Goal: Find contact information: Find contact information

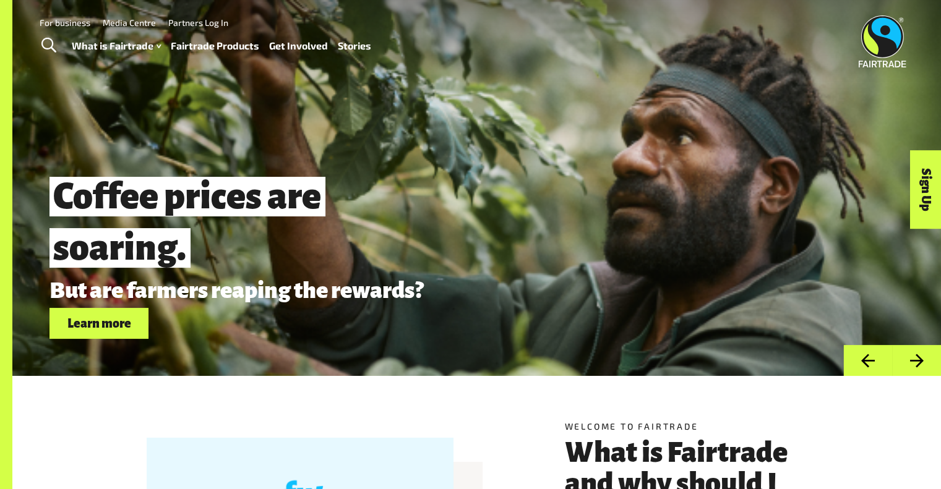
click at [68, 20] on link "For business" at bounding box center [65, 22] width 51 height 11
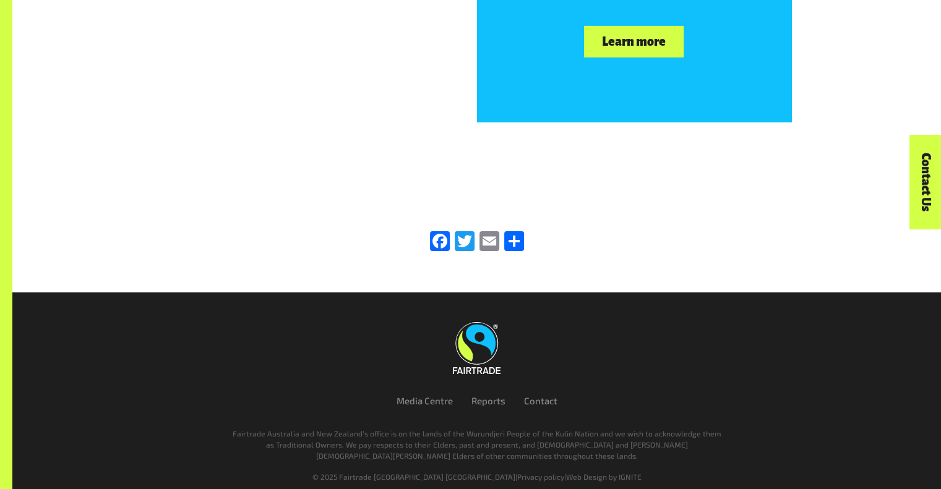
scroll to position [4222, 0]
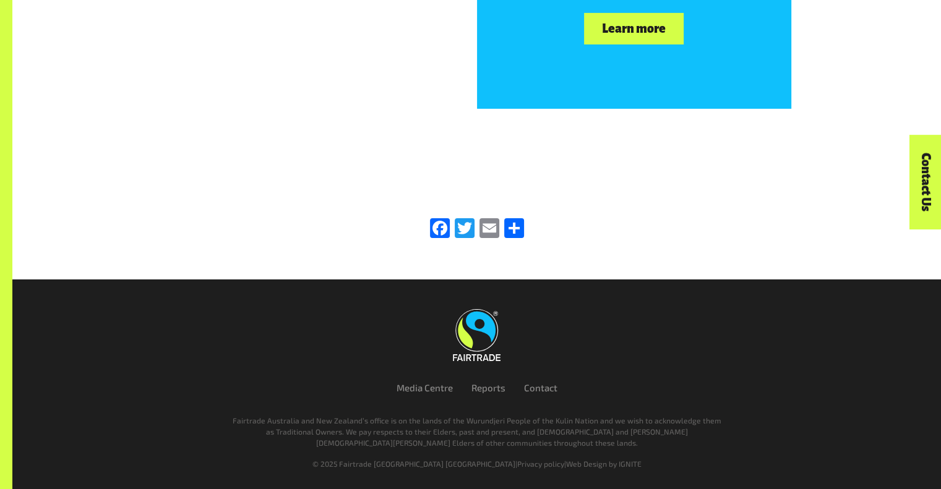
click at [507, 228] on link "Share" at bounding box center [514, 229] width 25 height 22
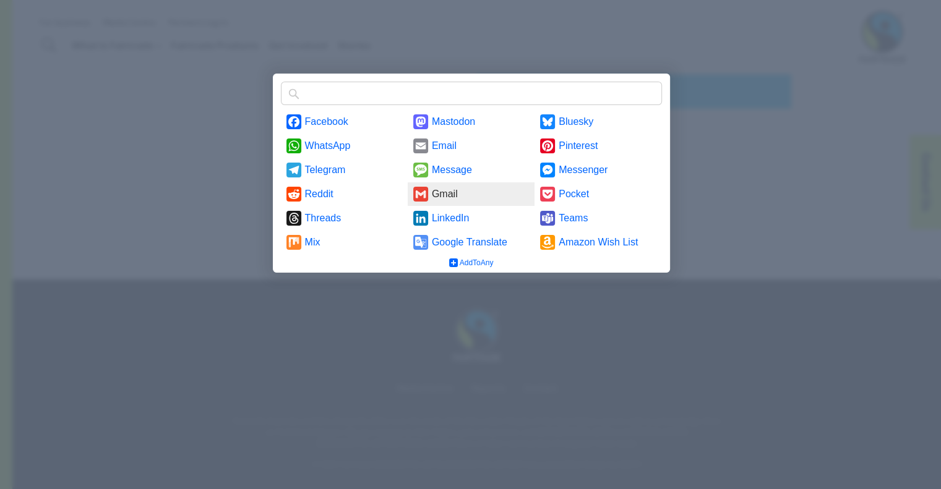
click at [458, 194] on link "Gmail" at bounding box center [471, 195] width 127 height 24
click at [455, 215] on link "LinkedIn" at bounding box center [471, 219] width 127 height 24
click at [567, 37] on div at bounding box center [470, 244] width 941 height 489
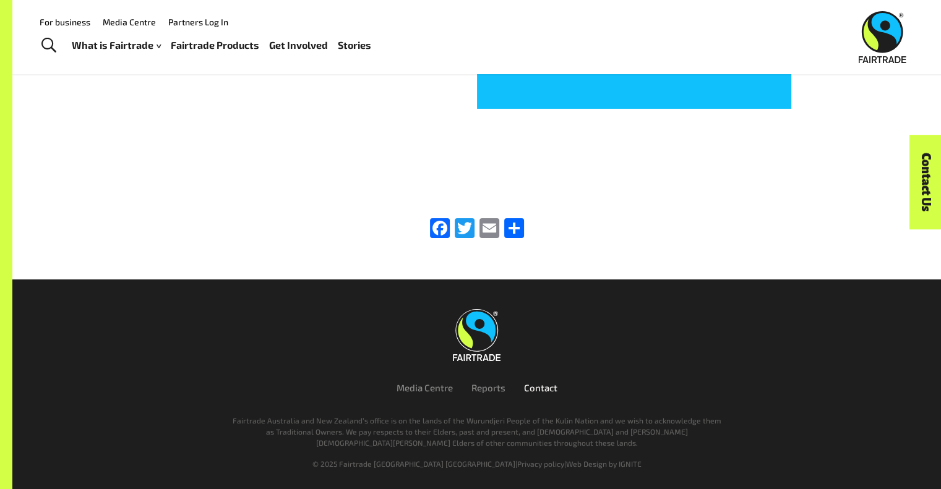
click at [532, 384] on link "Contact" at bounding box center [540, 387] width 33 height 11
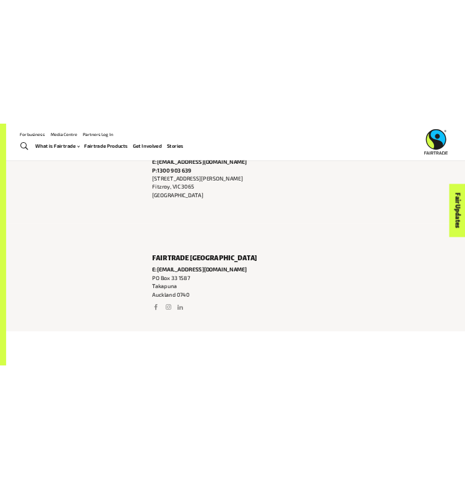
scroll to position [517, 0]
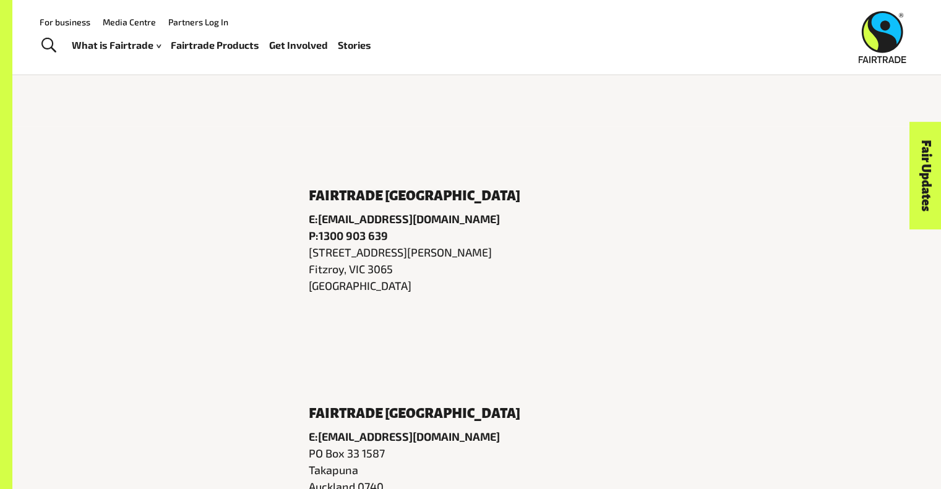
click at [312, 201] on h6 "Fairtrade Australia" at bounding box center [477, 196] width 337 height 15
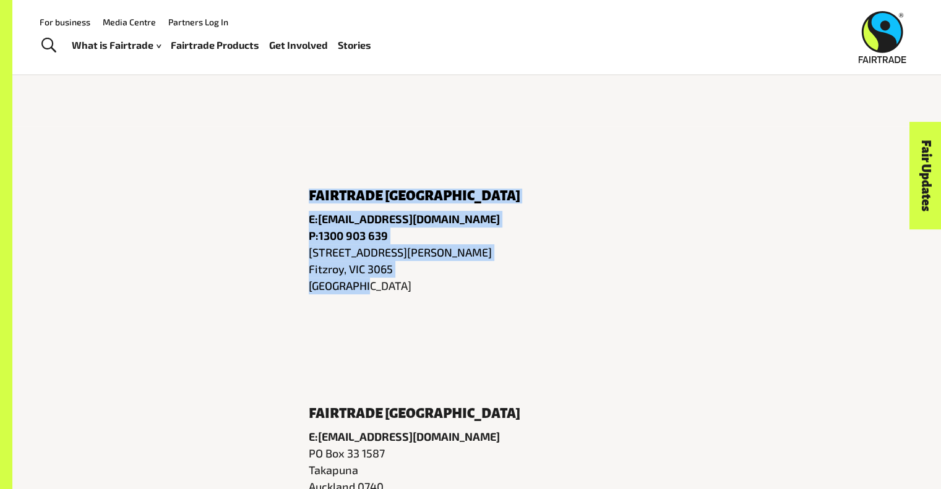
drag, startPoint x: 307, startPoint y: 200, endPoint x: 406, endPoint y: 303, distance: 142.2
click at [406, 303] on div "Fairtrade Australia Email E: info@fairtrade.com.au Phone P: 1300 903 639 Addres…" at bounding box center [477, 242] width 386 height 123
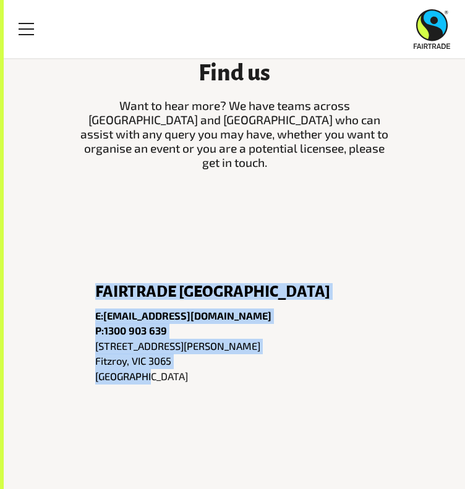
scroll to position [218, 0]
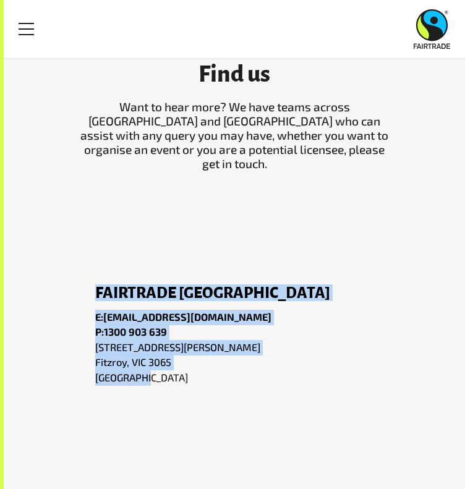
copy div "Fairtrade Australia Email E: info@fairtrade.com.au Phone P: 1300 903 639 Addres…"
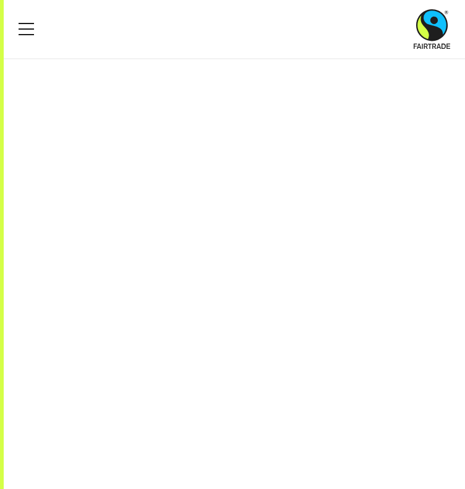
scroll to position [7364, 0]
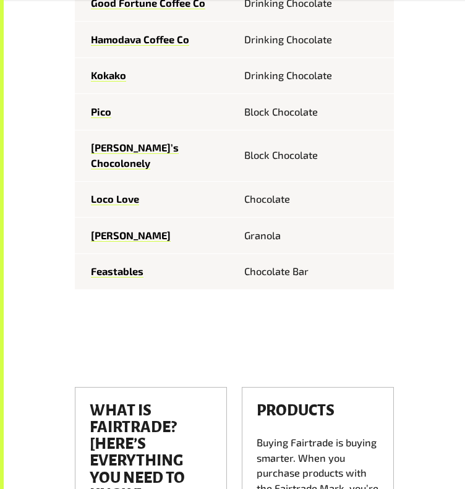
scroll to position [1304, 0]
